Goal: Transaction & Acquisition: Purchase product/service

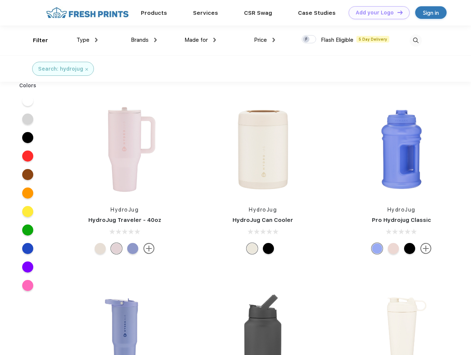
scroll to position [0, 0]
click at [376, 13] on link "Add your Logo Design Tool" at bounding box center [378, 12] width 61 height 13
click at [0, 0] on div "Design Tool" at bounding box center [0, 0] width 0 height 0
click at [396, 12] on link "Add your Logo Design Tool" at bounding box center [378, 12] width 61 height 13
click at [35, 40] on div "Filter" at bounding box center [40, 40] width 15 height 8
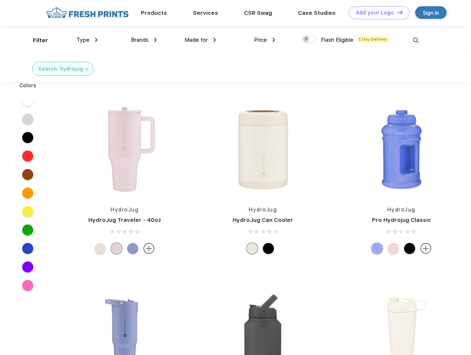
click at [87, 40] on span "Type" at bounding box center [82, 40] width 13 height 7
click at [144, 40] on span "Brands" at bounding box center [140, 40] width 18 height 7
click at [200, 40] on span "Made for" at bounding box center [195, 40] width 23 height 7
click at [265, 40] on span "Price" at bounding box center [260, 40] width 13 height 7
click at [309, 40] on div at bounding box center [308, 39] width 14 height 8
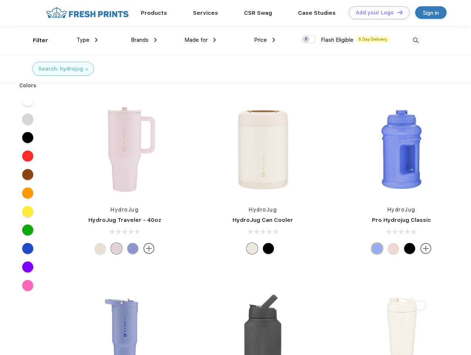
click at [306, 40] on input "checkbox" at bounding box center [303, 37] width 5 height 5
click at [415, 40] on img at bounding box center [415, 40] width 12 height 12
